Goal: Task Accomplishment & Management: Complete application form

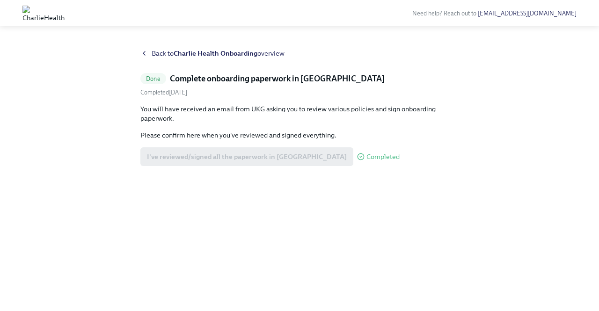
click at [162, 52] on span "Back to Charlie Health Onboarding overview" at bounding box center [217, 53] width 133 height 9
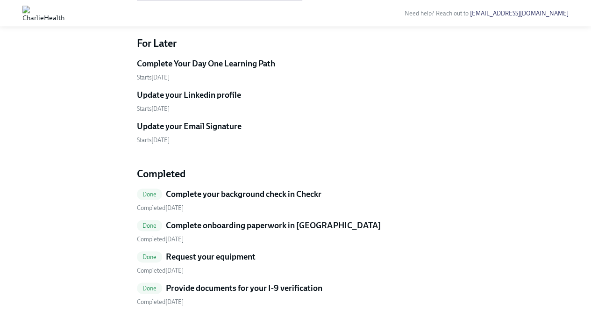
scroll to position [496, 0]
click at [0, 0] on input "Upload a headshot (A simple clear photo -for internal use only)" at bounding box center [0, 0] width 0 height 0
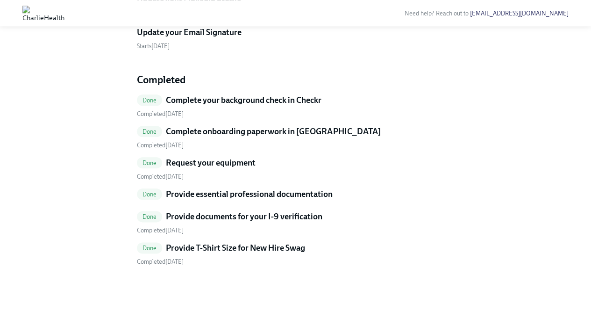
scroll to position [494, 0]
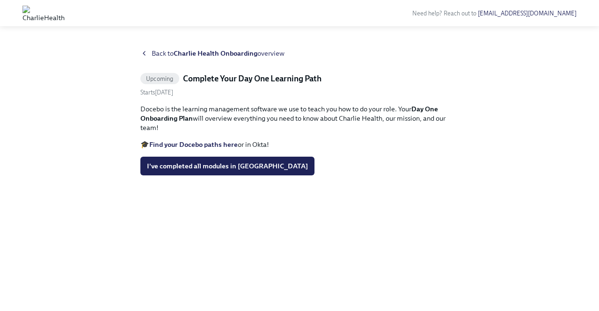
click at [149, 53] on div "Back to Charlie Health Onboarding overview" at bounding box center [299, 53] width 318 height 9
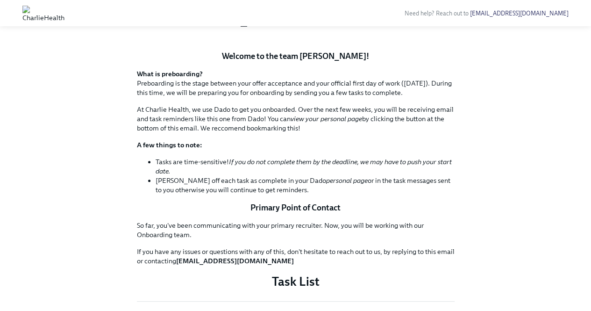
scroll to position [91, 0]
click at [348, 43] on button "Zoom image" at bounding box center [296, 43] width 318 height 0
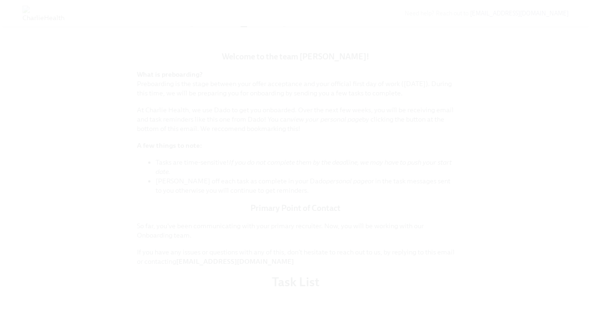
click at [379, 73] on button "Unzoom image" at bounding box center [295, 155] width 591 height 311
